Goal: Check status: Check status

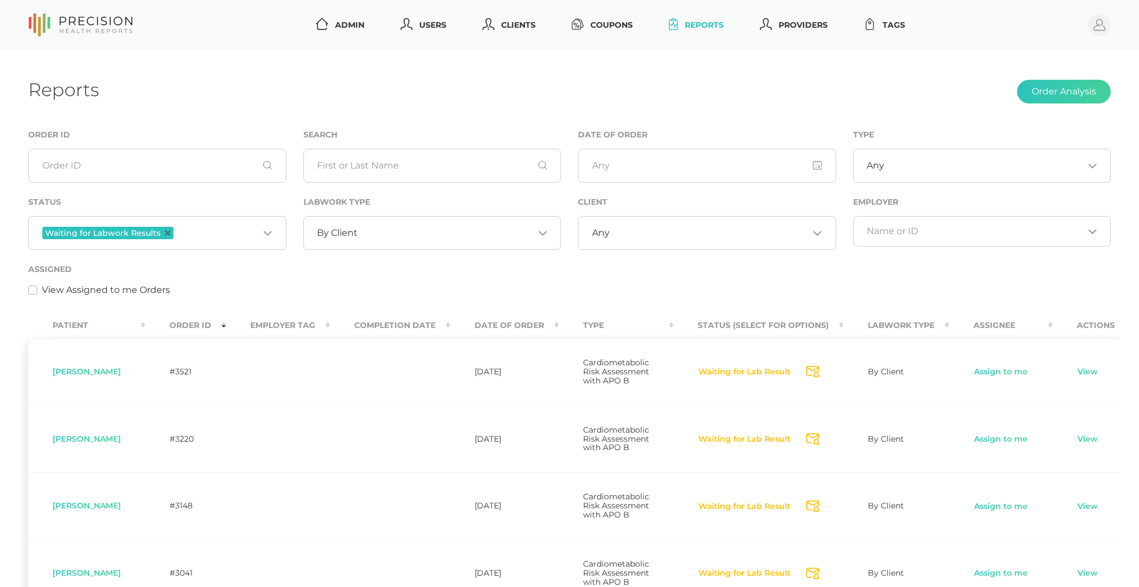
scroll to position [41, 0]
click at [168, 236] on icon "Deselect Waiting for Labwork Results" at bounding box center [168, 233] width 6 height 6
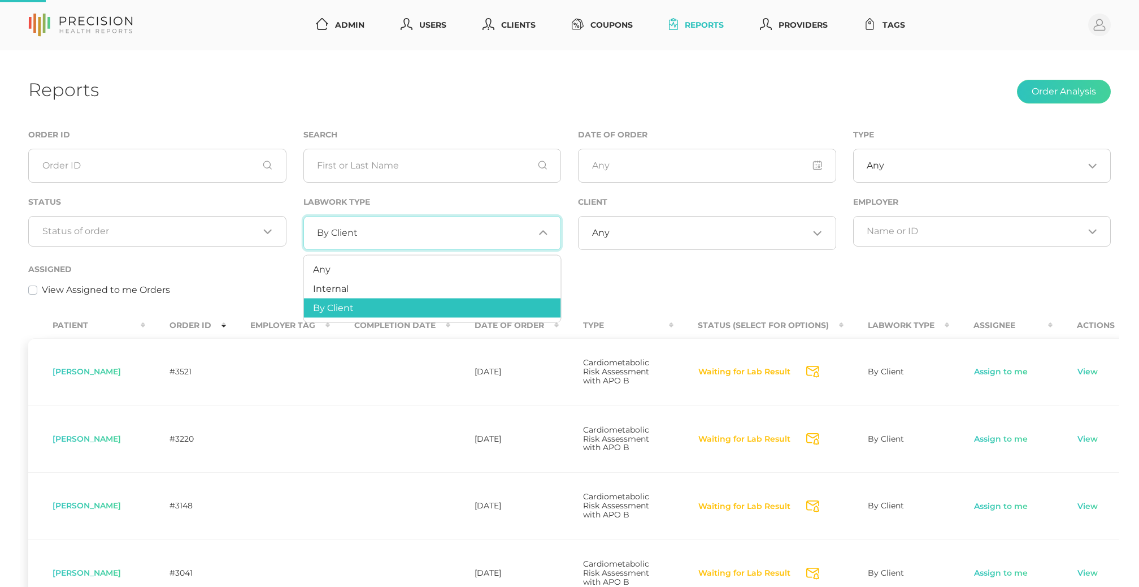
click at [340, 238] on span "By Client" at bounding box center [337, 232] width 41 height 11
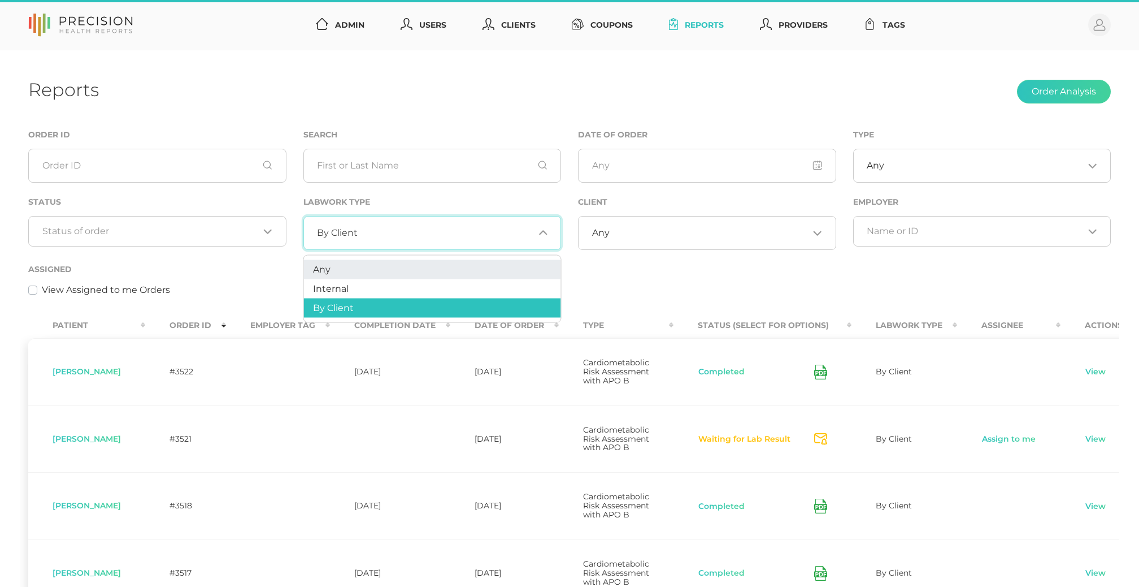
click at [336, 270] on li "Any" at bounding box center [432, 269] width 257 height 19
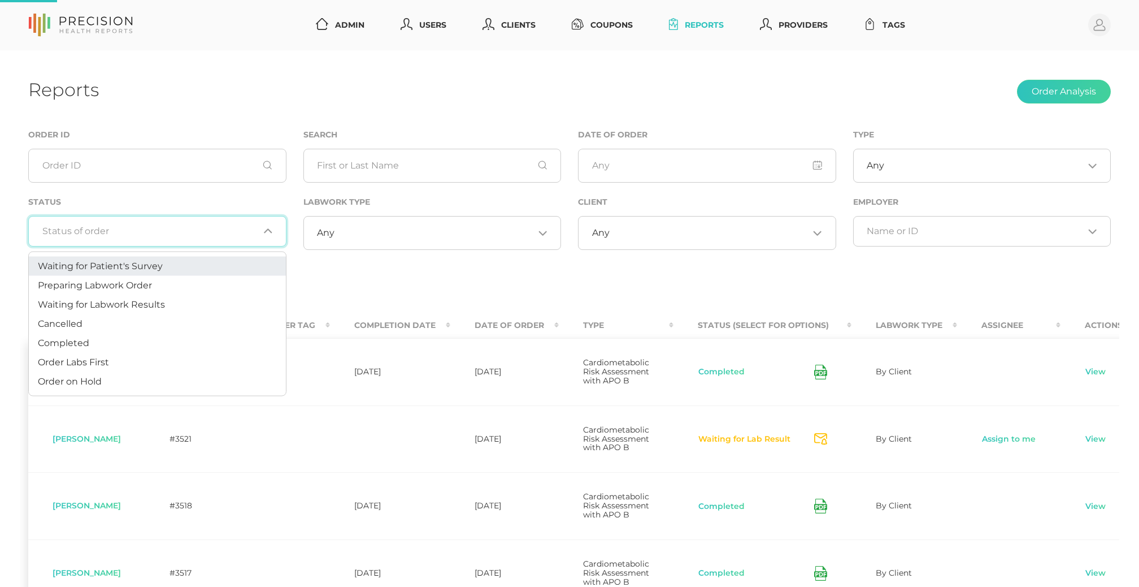
click at [195, 229] on input "Search for option" at bounding box center [150, 230] width 217 height 11
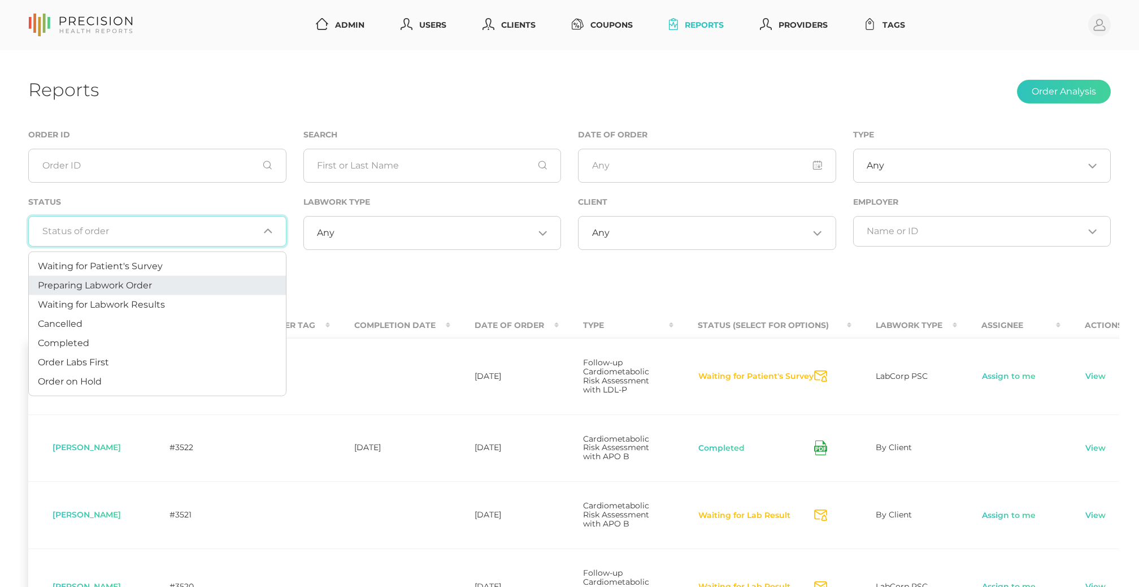
click at [179, 278] on li "Preparing Labwork Order" at bounding box center [157, 285] width 257 height 19
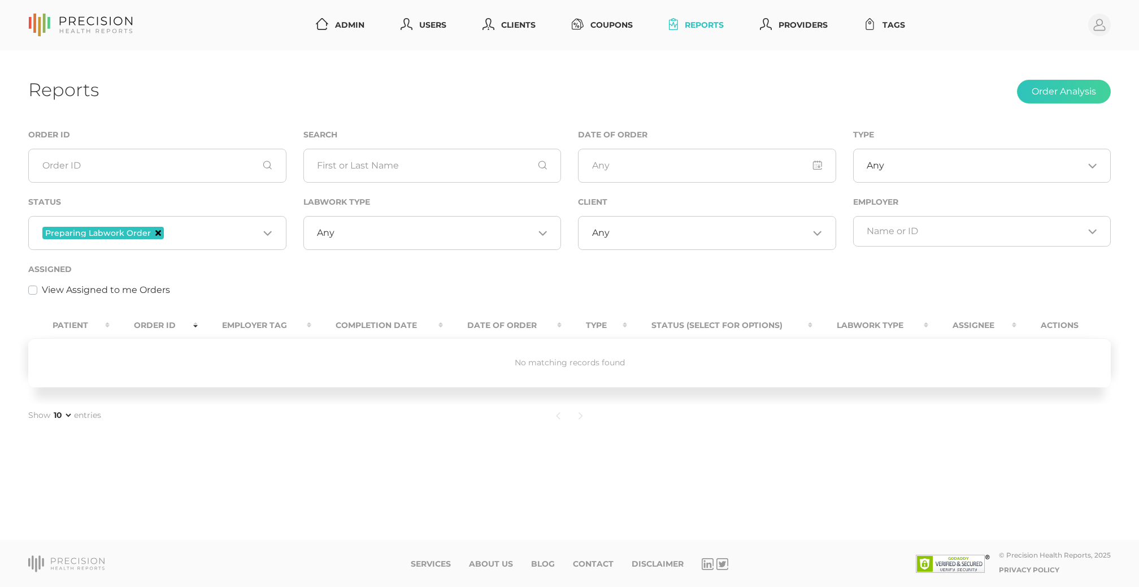
click at [155, 230] on icon "Deselect Preparing Labwork Order" at bounding box center [158, 233] width 6 height 6
click at [203, 231] on input "Search for option" at bounding box center [150, 230] width 217 height 11
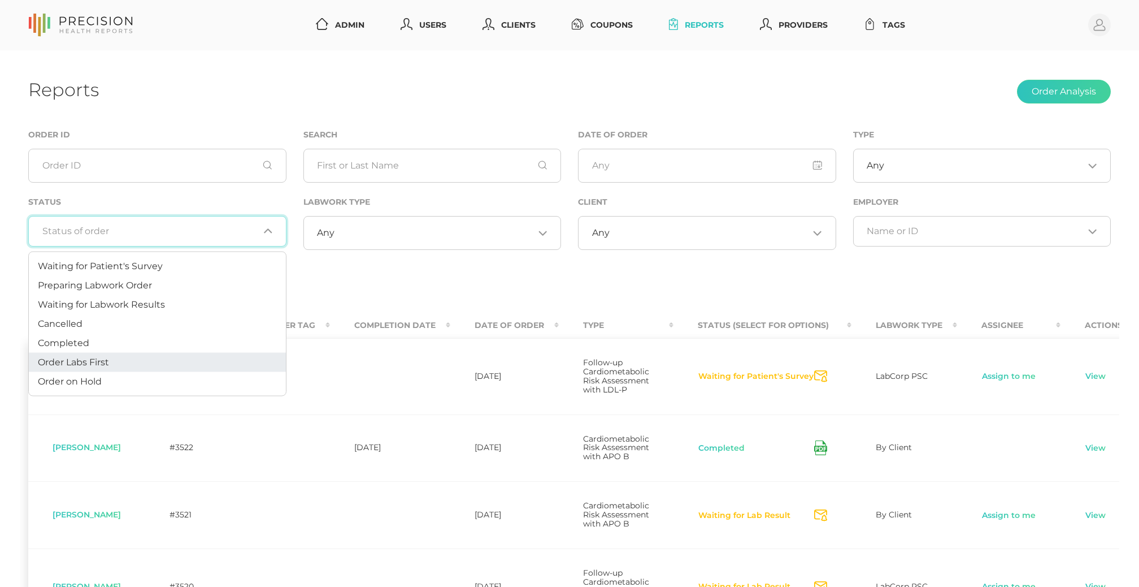
click at [157, 362] on li "Order Labs First" at bounding box center [157, 362] width 257 height 19
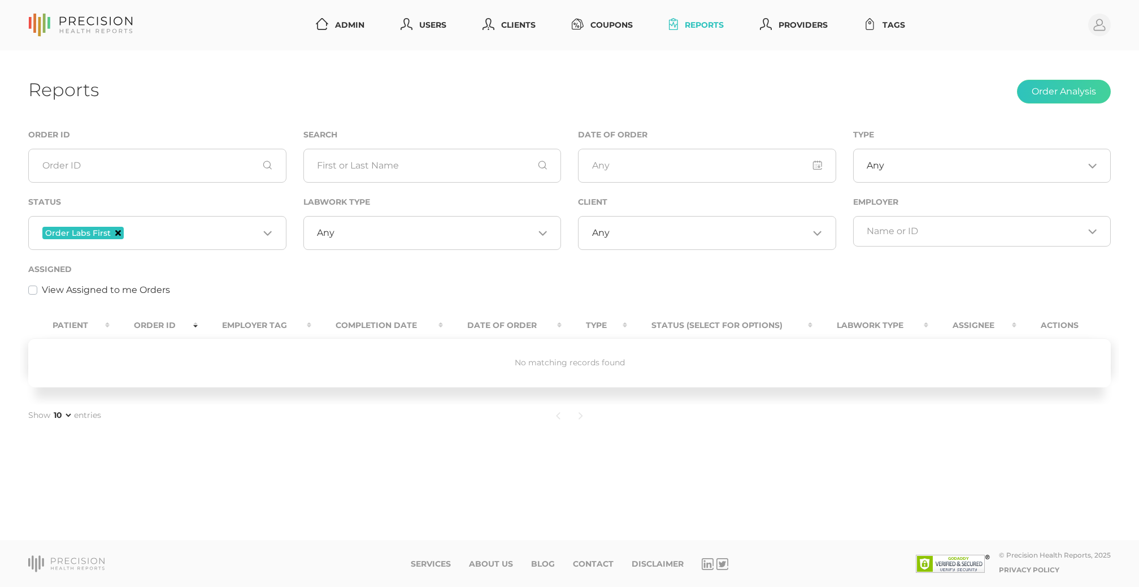
click at [118, 233] on icon "Deselect Order Labs First" at bounding box center [118, 233] width 6 height 6
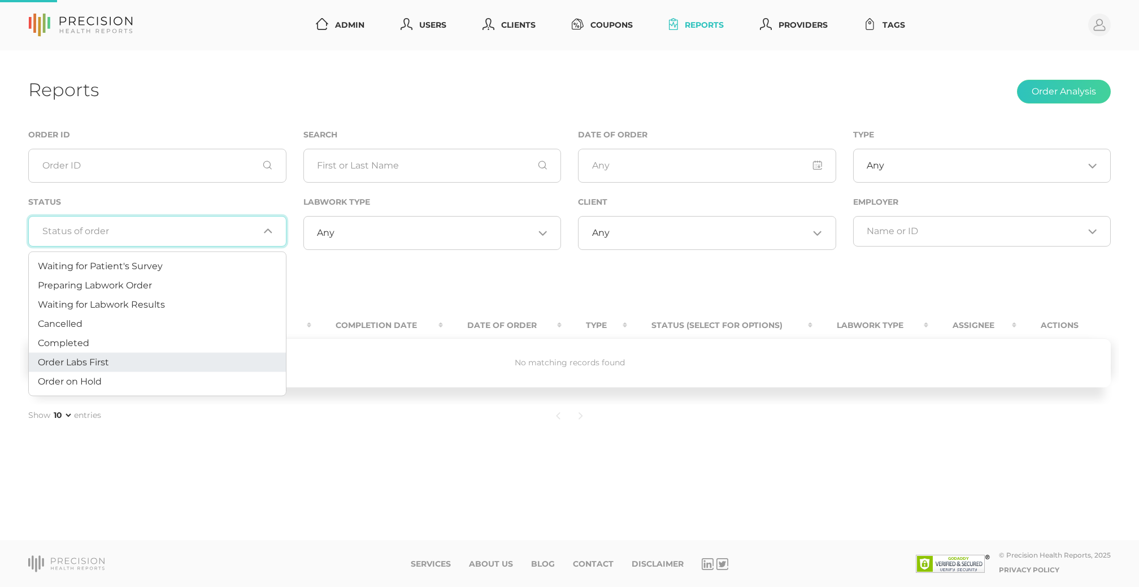
click at [154, 233] on input "Search for option" at bounding box center [150, 230] width 217 height 11
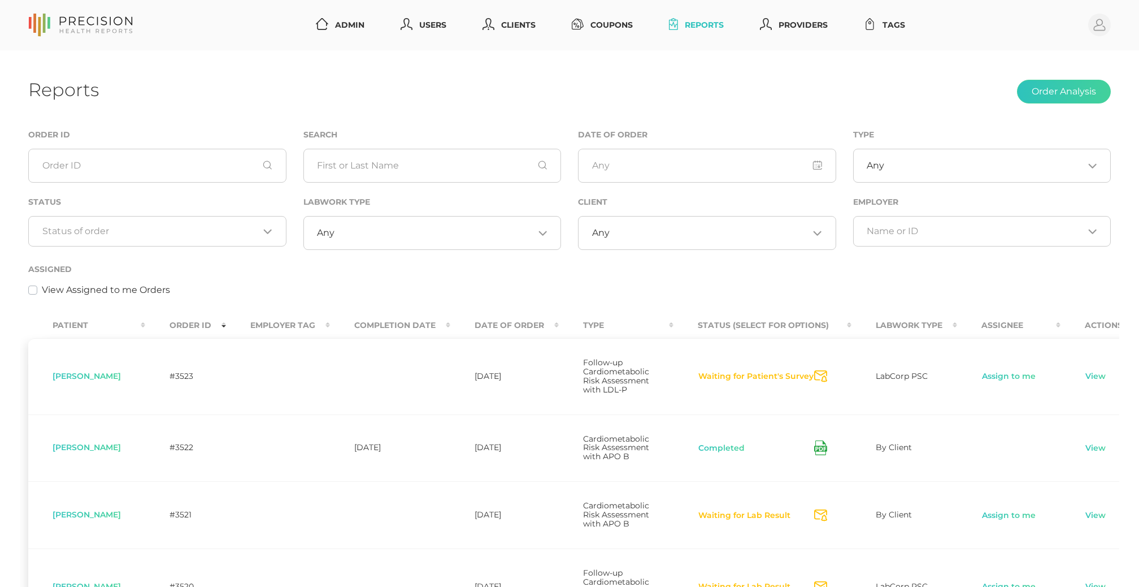
click at [959, 88] on div "Reports Order Analysis" at bounding box center [569, 92] width 1083 height 27
